Goal: Task Accomplishment & Management: Manage account settings

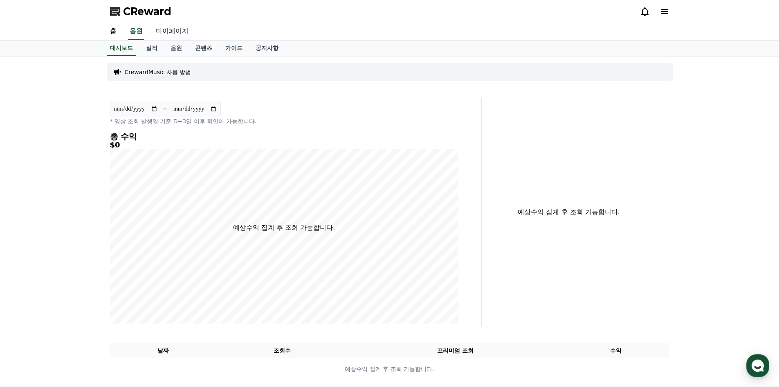
click at [174, 29] on link "마이페이지" at bounding box center [172, 31] width 46 height 17
select select "**********"
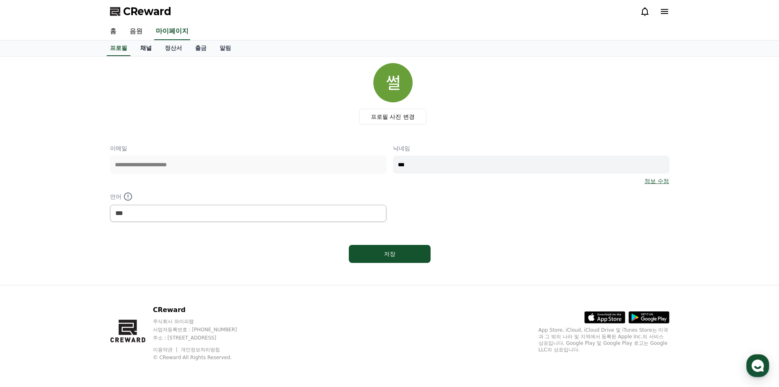
click at [146, 50] on link "채널" at bounding box center [146, 49] width 25 height 16
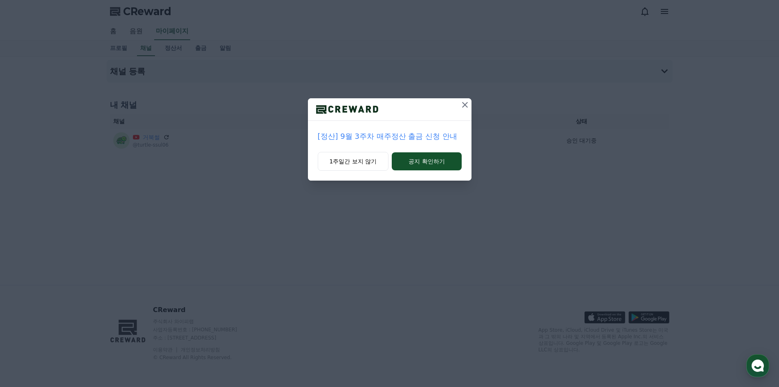
click at [462, 105] on icon at bounding box center [465, 105] width 10 height 10
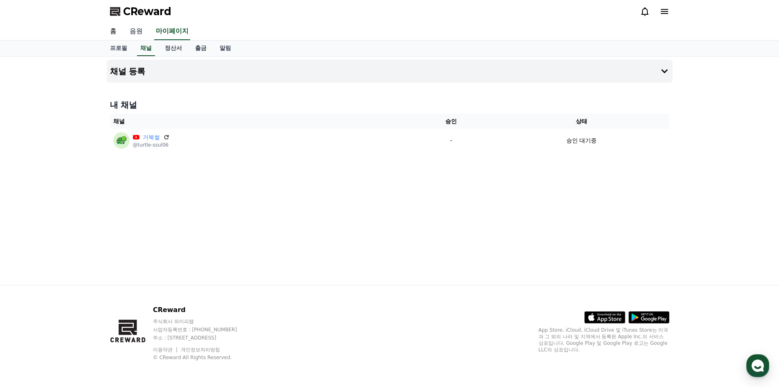
click at [139, 34] on link "음원" at bounding box center [136, 31] width 26 height 17
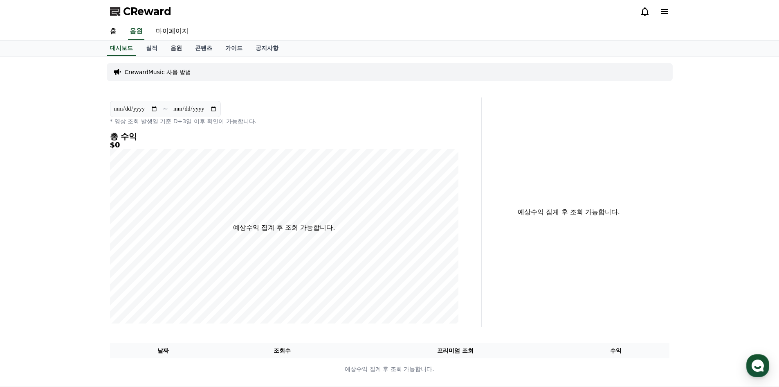
click at [178, 50] on link "음원" at bounding box center [176, 49] width 25 height 16
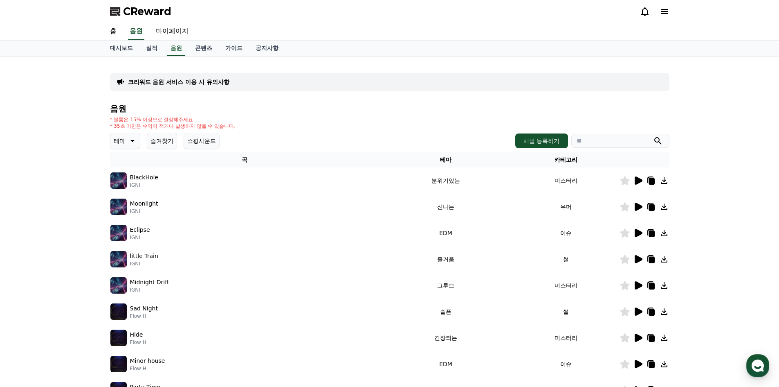
click at [121, 184] on img at bounding box center [118, 180] width 16 height 16
click at [639, 179] on icon at bounding box center [639, 180] width 8 height 8
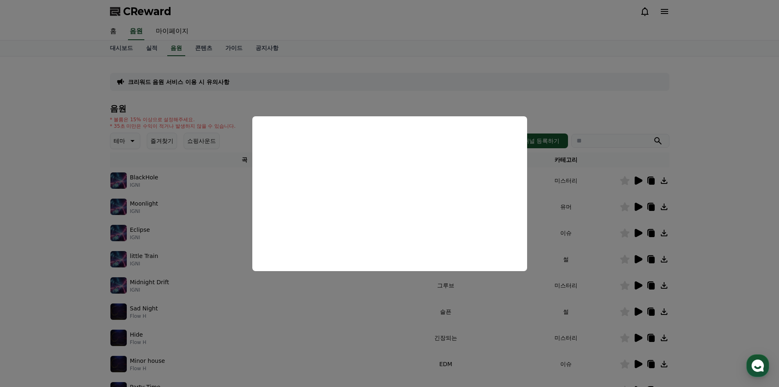
click at [209, 189] on button "close modal" at bounding box center [389, 193] width 779 height 387
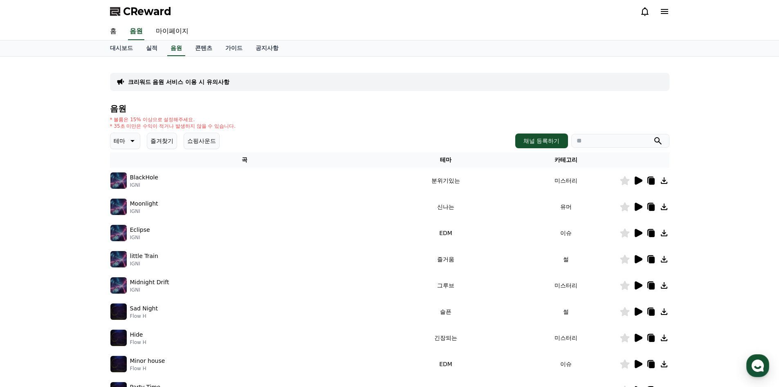
click at [124, 145] on p "테마" at bounding box center [119, 140] width 11 height 11
click at [131, 187] on button "통통튀는" at bounding box center [125, 187] width 29 height 18
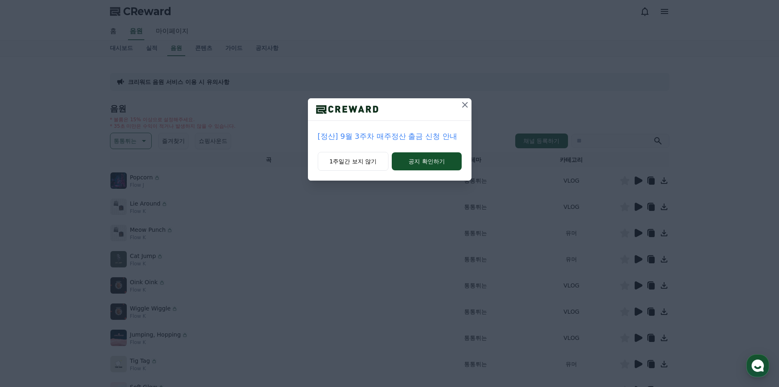
click at [460, 106] on icon at bounding box center [465, 105] width 10 height 10
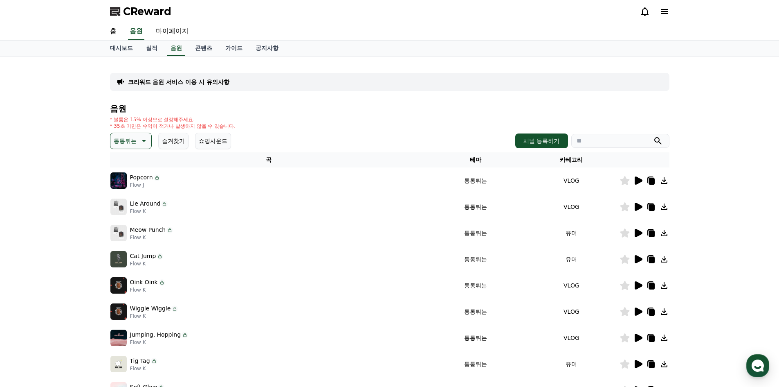
click at [637, 207] on icon at bounding box center [639, 207] width 8 height 8
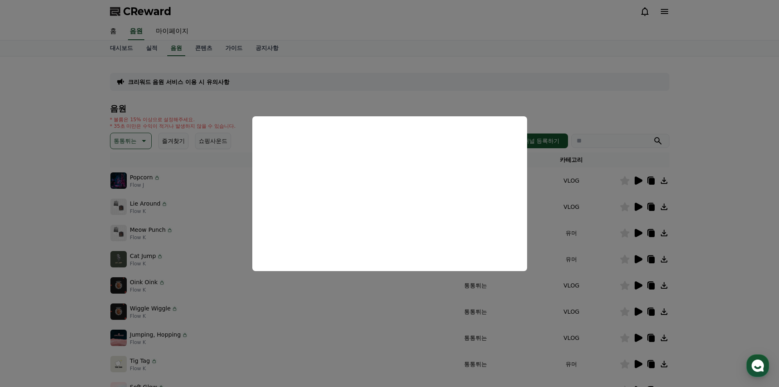
click at [70, 224] on button "close modal" at bounding box center [389, 193] width 779 height 387
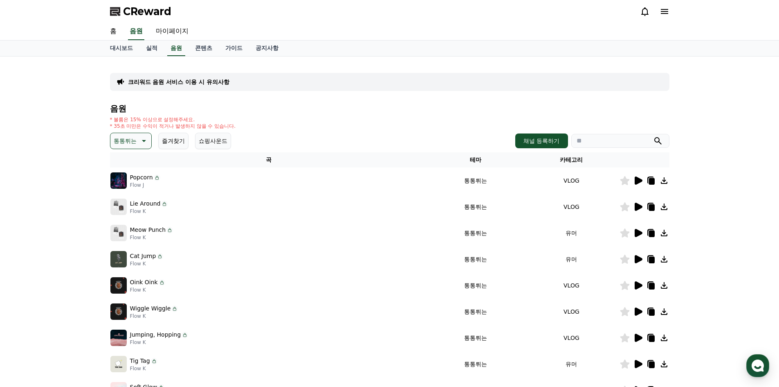
click at [628, 208] on icon at bounding box center [624, 206] width 9 height 9
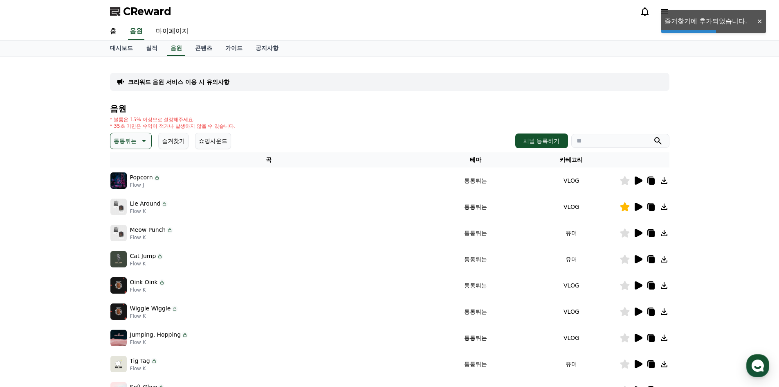
click at [637, 180] on icon at bounding box center [639, 180] width 8 height 8
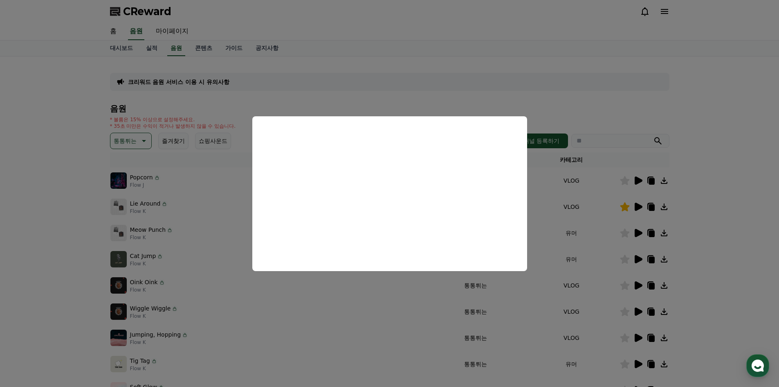
click at [378, 93] on button "close modal" at bounding box center [389, 193] width 779 height 387
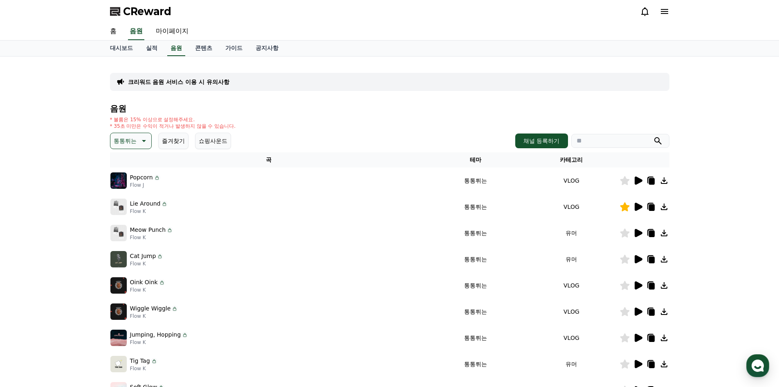
click at [625, 181] on icon at bounding box center [624, 180] width 9 height 9
click at [640, 233] on icon at bounding box center [639, 233] width 8 height 8
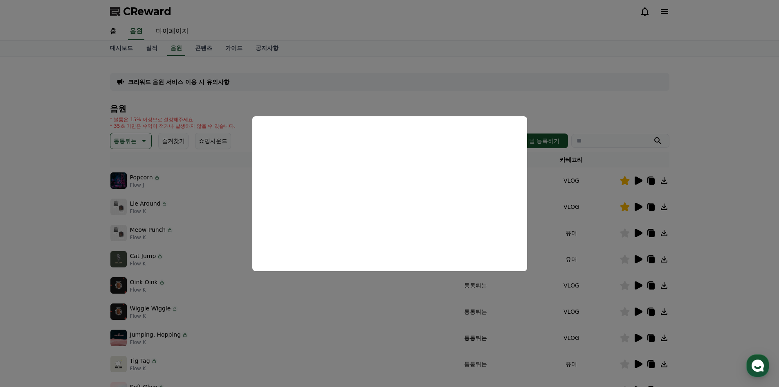
click at [172, 227] on button "close modal" at bounding box center [389, 193] width 779 height 387
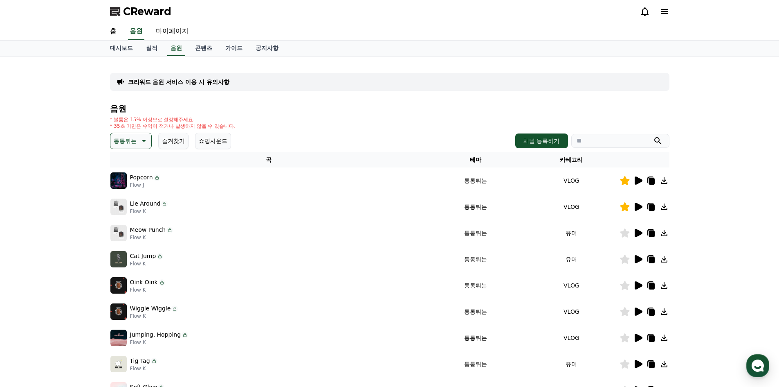
click at [181, 258] on div "Cat Jump Flow K" at bounding box center [269, 259] width 318 height 16
click at [148, 257] on p "Cat Jump" at bounding box center [143, 256] width 26 height 9
click at [119, 260] on img at bounding box center [118, 259] width 16 height 16
click at [177, 30] on link "마이페이지" at bounding box center [172, 31] width 46 height 17
select select "**********"
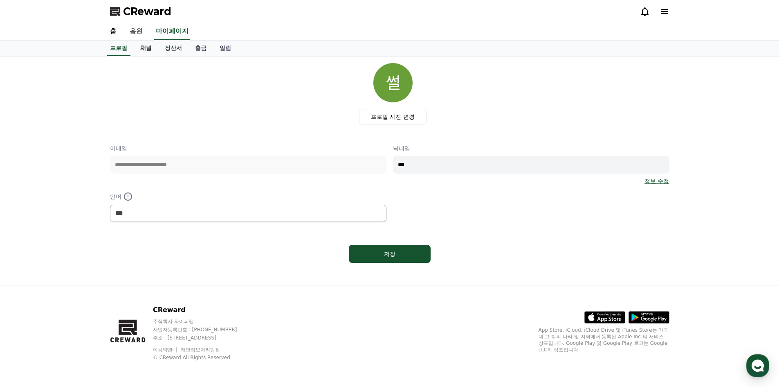
click at [144, 46] on link "채널" at bounding box center [146, 49] width 25 height 16
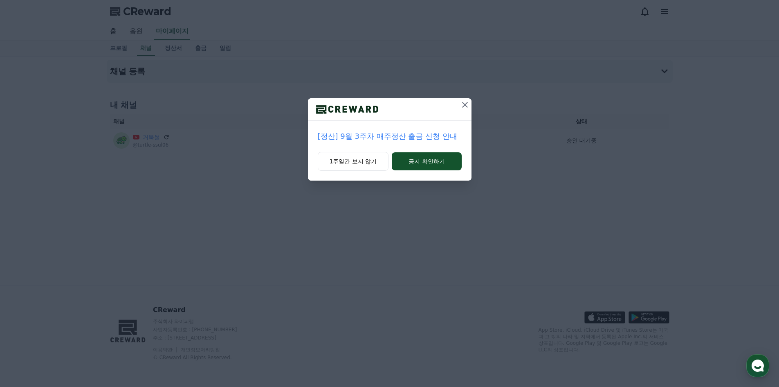
click at [462, 105] on icon at bounding box center [465, 105] width 10 height 10
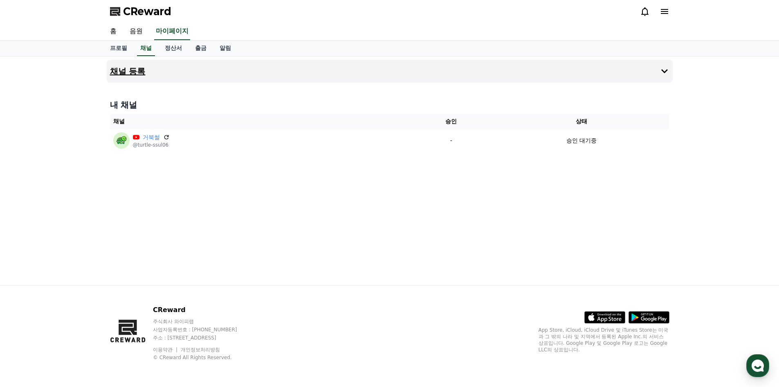
click at [281, 70] on button "채널 등록" at bounding box center [390, 71] width 566 height 23
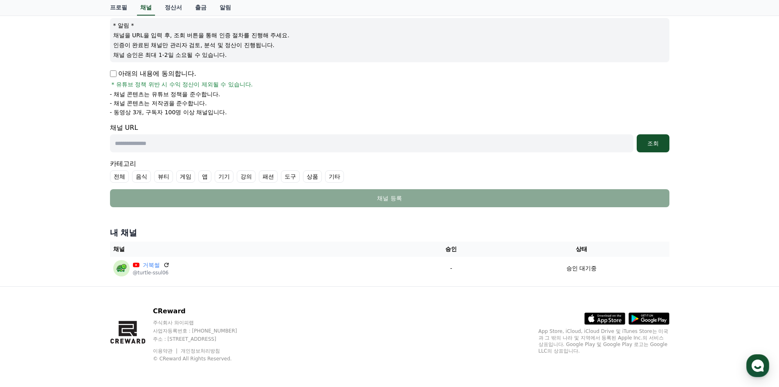
scroll to position [96, 0]
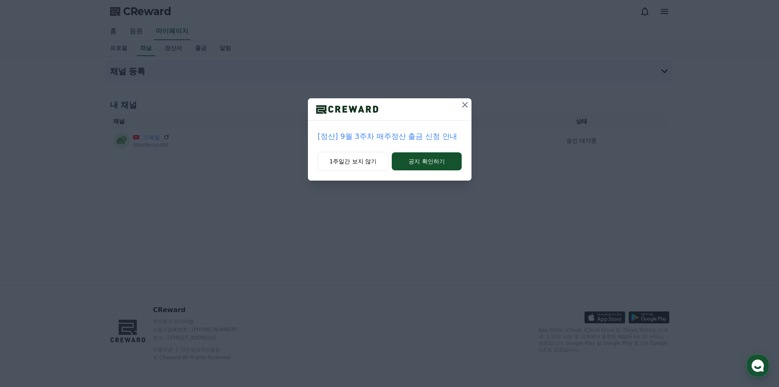
click at [466, 108] on icon at bounding box center [465, 105] width 10 height 10
